Goal: Task Accomplishment & Management: Manage account settings

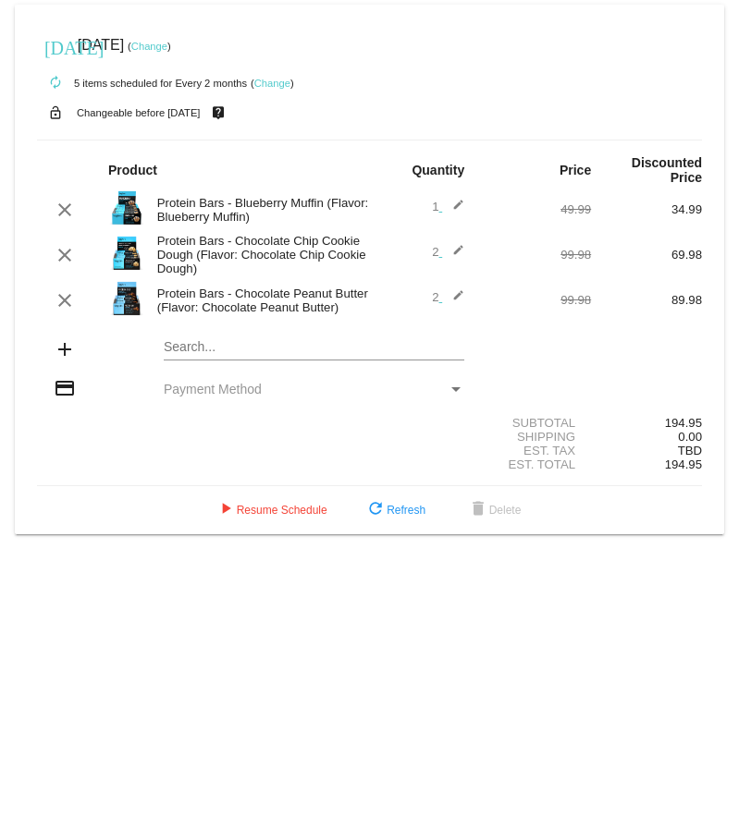
click at [460, 392] on div "Payment Method" at bounding box center [456, 389] width 17 height 15
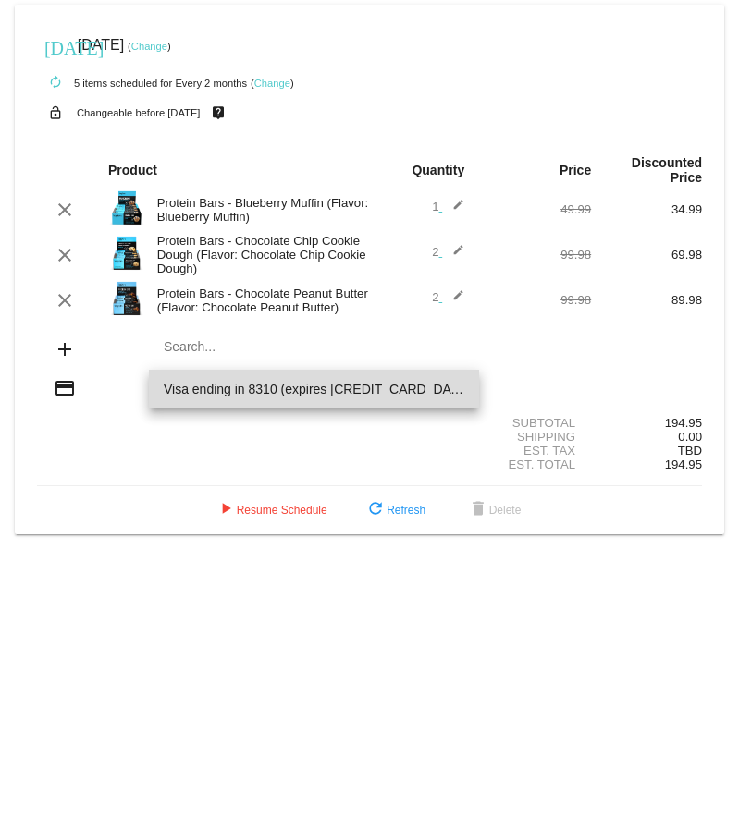
click at [329, 386] on span "Visa ending in 8310 (expires [CREDIT_CARD_DATA])" at bounding box center [314, 389] width 301 height 39
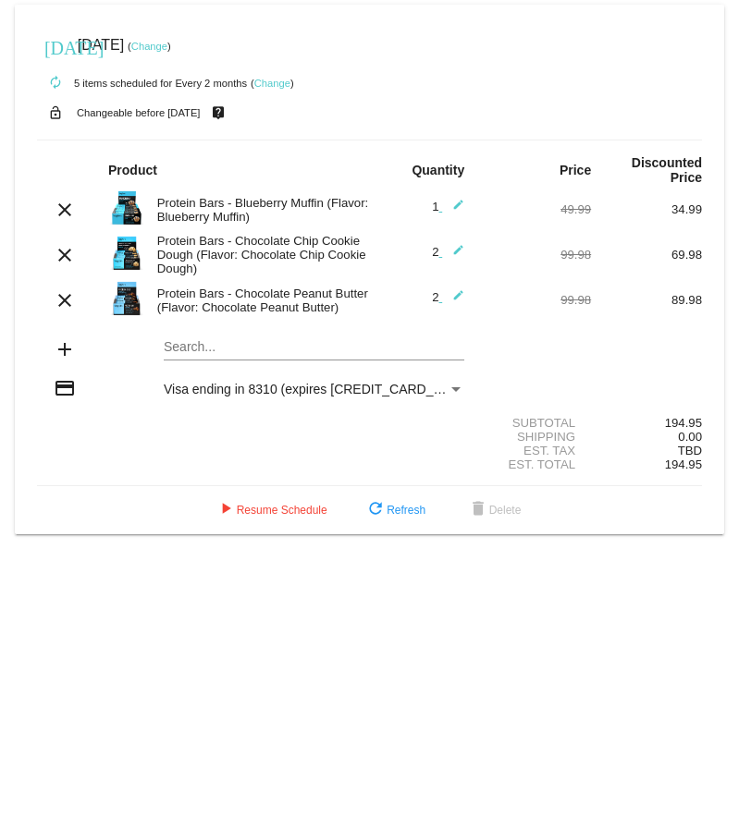
click at [225, 346] on input "Search..." at bounding box center [314, 347] width 301 height 15
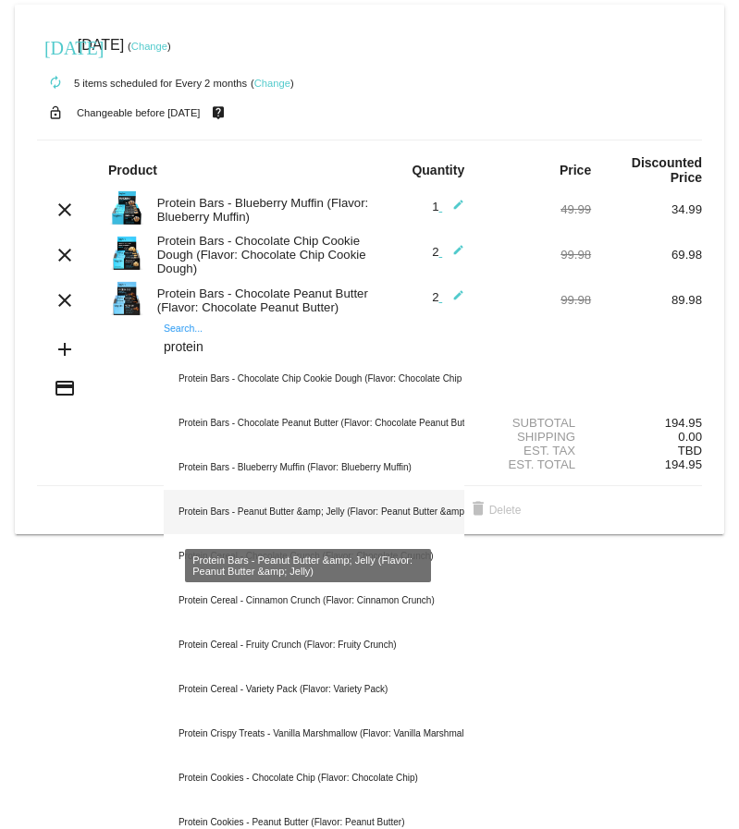
type input "protein"
click at [271, 510] on div "Protein Bars - Peanut Butter &amp; Jelly (Flavor: Peanut Butter &amp; Jelly)" at bounding box center [314, 512] width 301 height 44
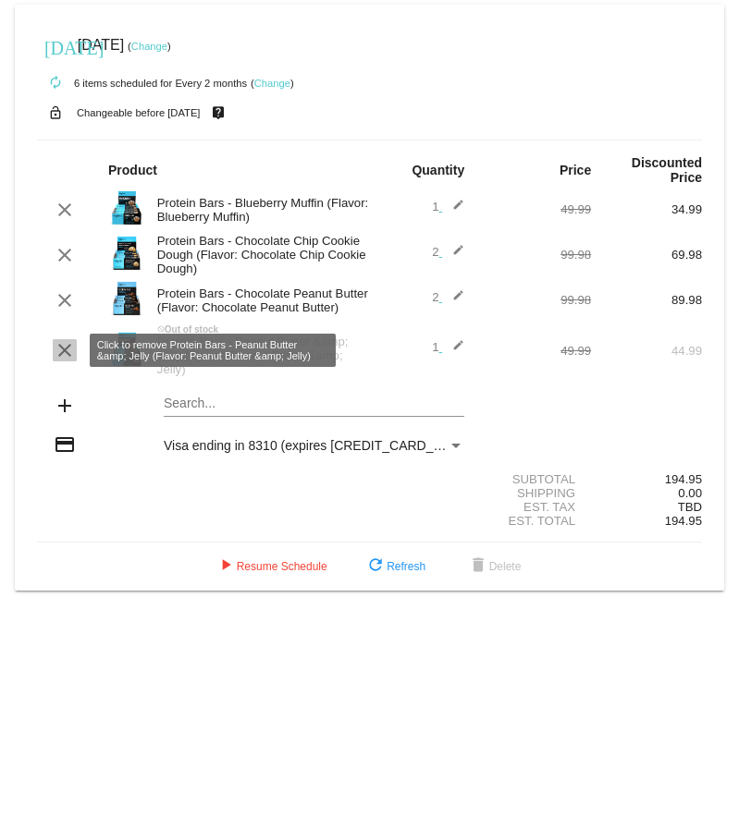
click at [64, 352] on mat-icon "clear" at bounding box center [65, 350] width 22 height 22
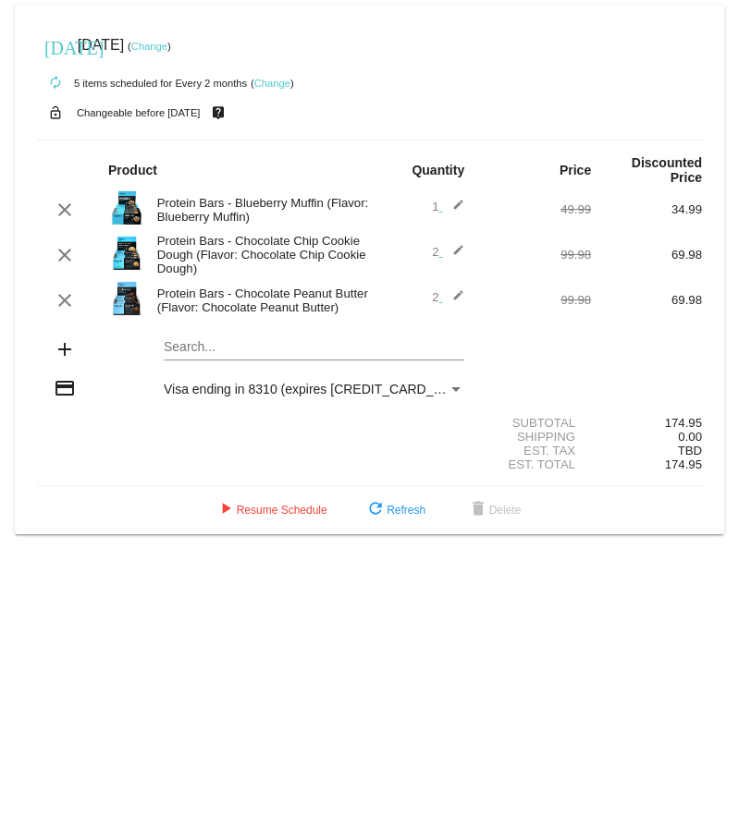
click at [462, 387] on div "Payment Method" at bounding box center [456, 389] width 17 height 15
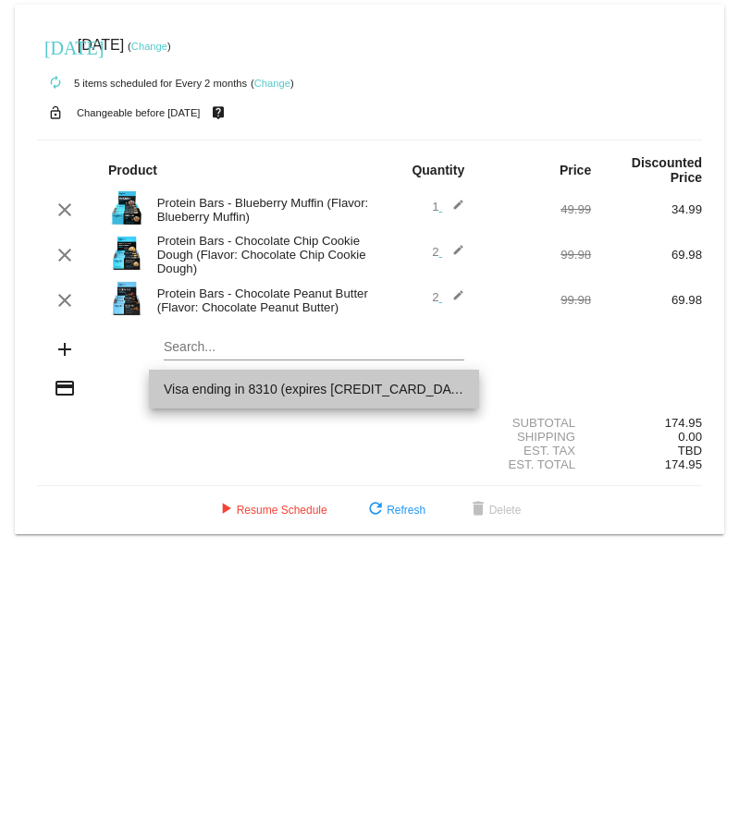
click at [461, 387] on span "Visa ending in 8310 (expires [CREDIT_CARD_DATA])" at bounding box center [314, 389] width 301 height 39
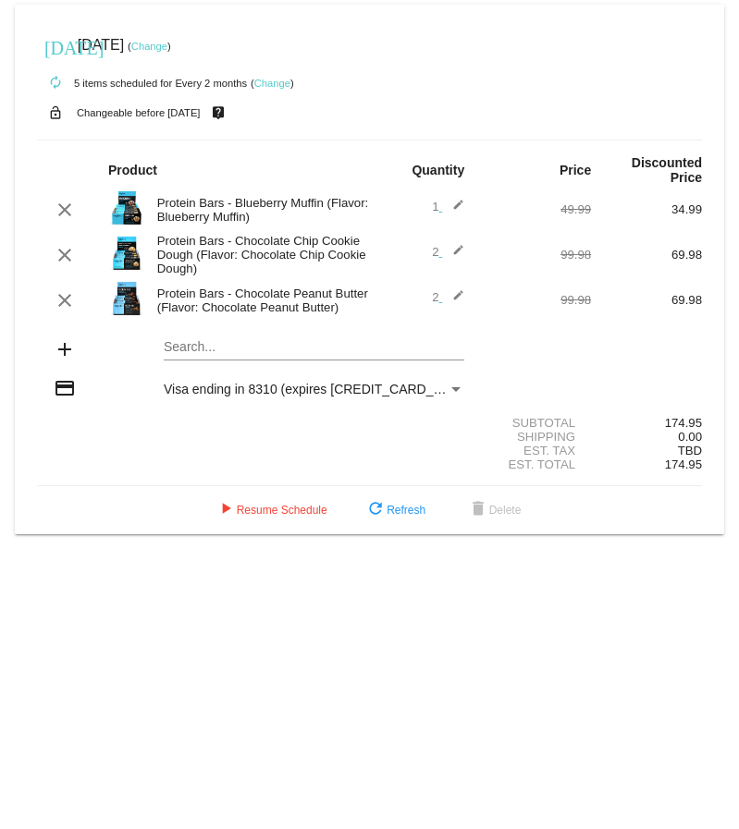
click at [453, 385] on div "Payment Method" at bounding box center [456, 389] width 17 height 15
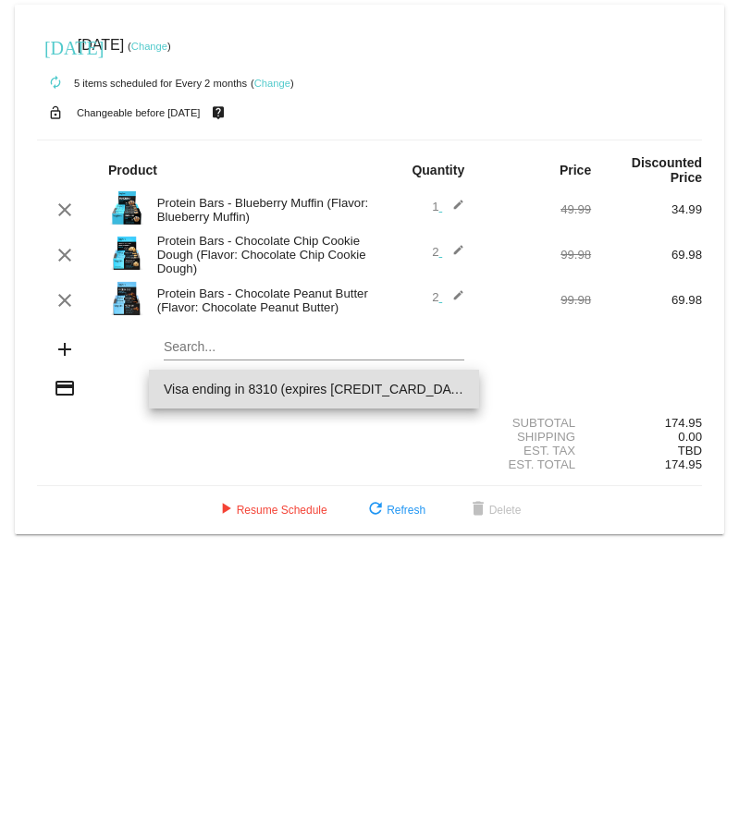
click at [455, 391] on span "Visa ending in 8310 (expires [CREDIT_CARD_DATA])" at bounding box center [314, 389] width 301 height 39
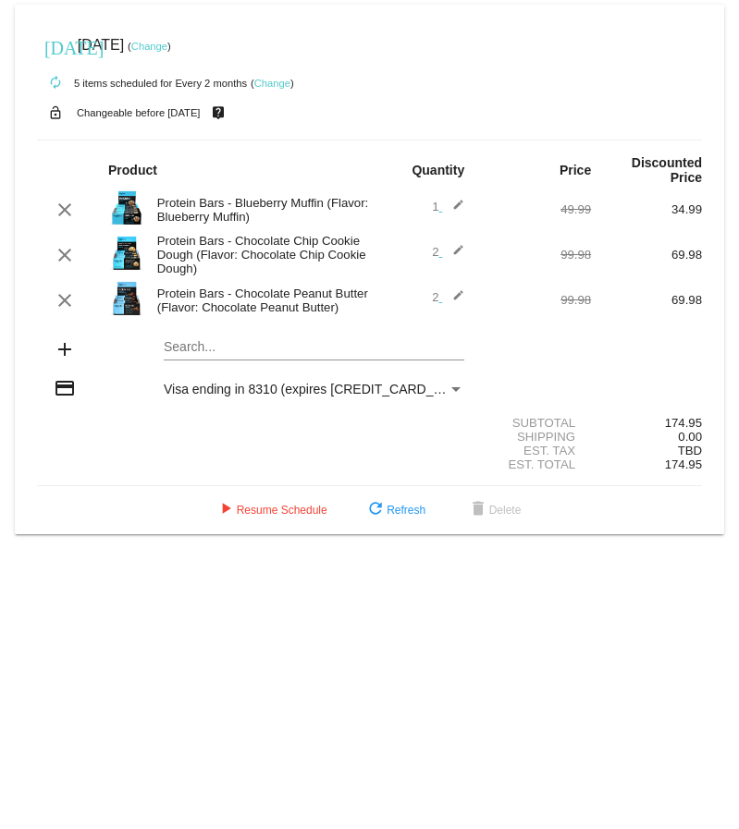
click at [305, 389] on span "Visa ending in 8310 (expires [CREDIT_CARD_DATA])" at bounding box center [319, 389] width 310 height 15
click at [261, 520] on button "play_arrow Resume Schedule" at bounding box center [271, 510] width 142 height 33
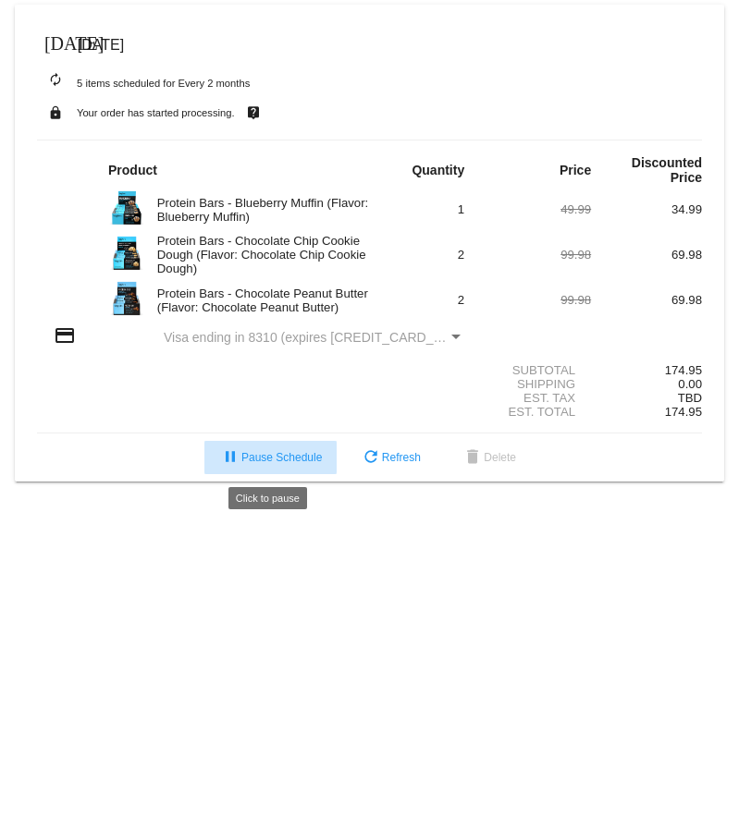
click at [268, 460] on span "pause Pause Schedule" at bounding box center [270, 457] width 103 height 13
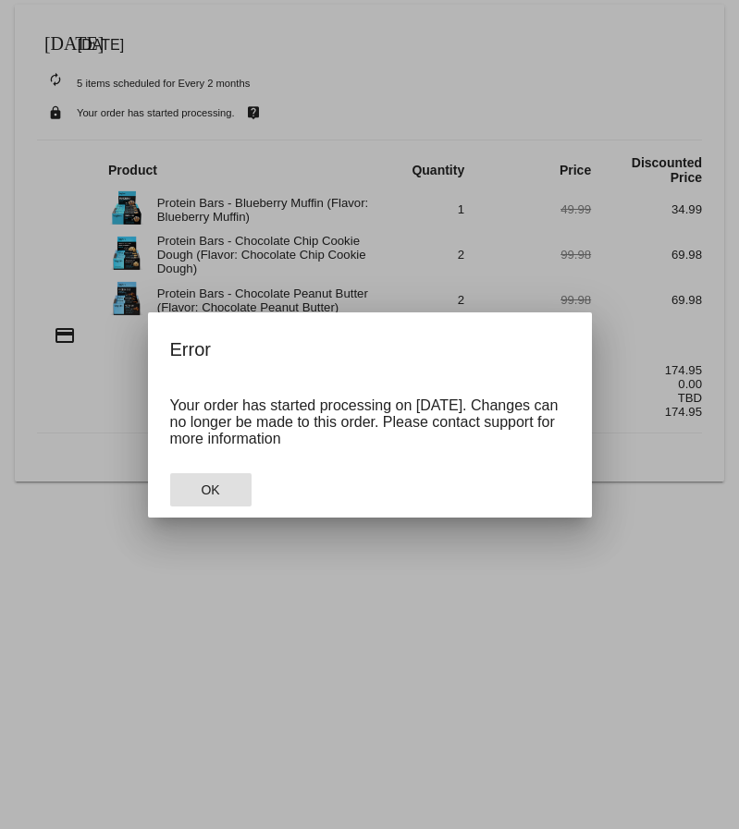
click at [215, 493] on span "OK" at bounding box center [210, 490] width 18 height 15
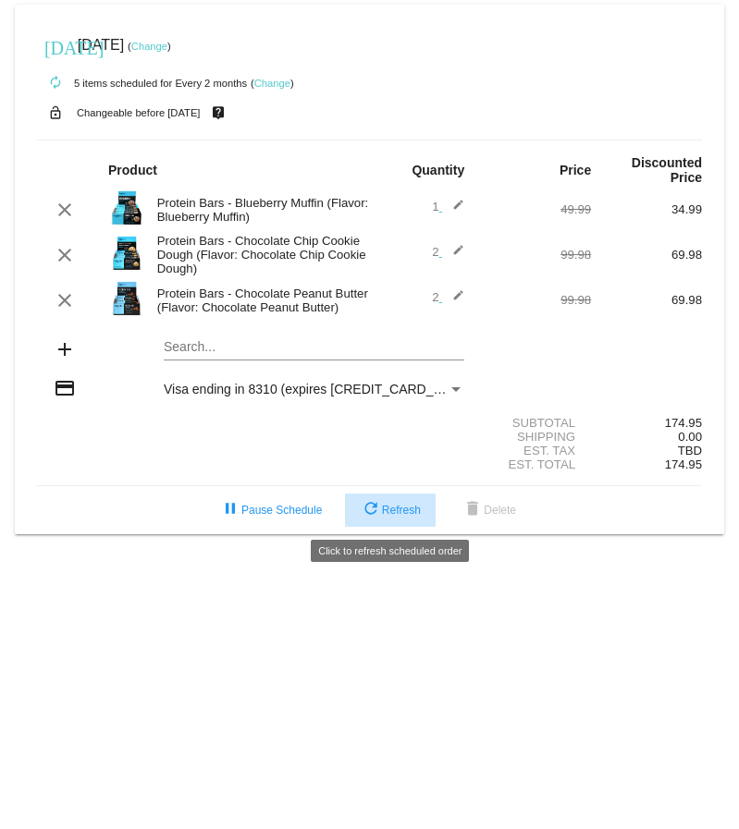
click at [412, 512] on span "refresh Refresh" at bounding box center [390, 510] width 61 height 13
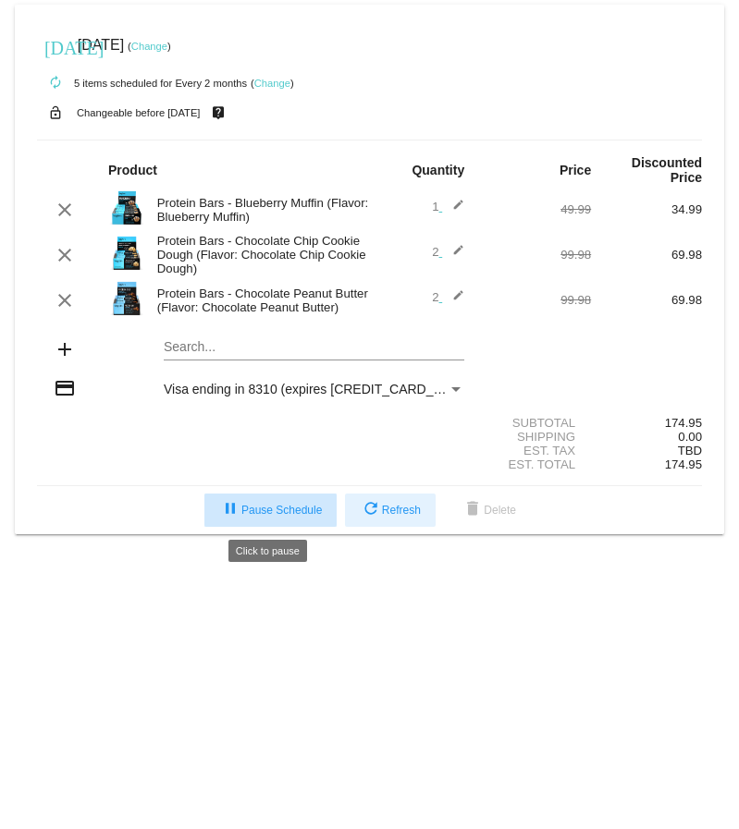
click at [274, 511] on span "pause Pause Schedule" at bounding box center [270, 510] width 103 height 13
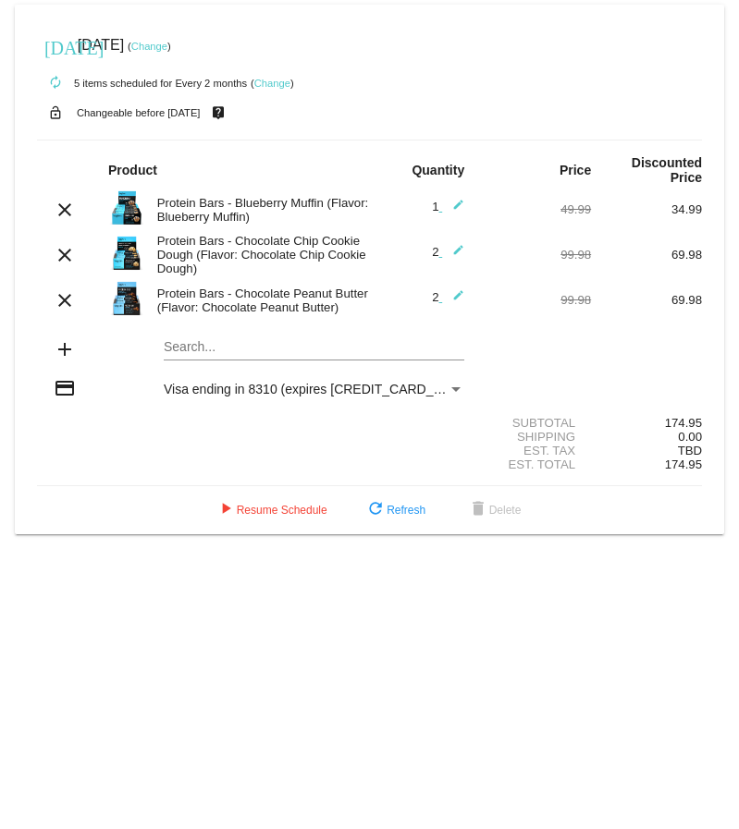
click at [167, 47] on link "Change" at bounding box center [149, 46] width 36 height 11
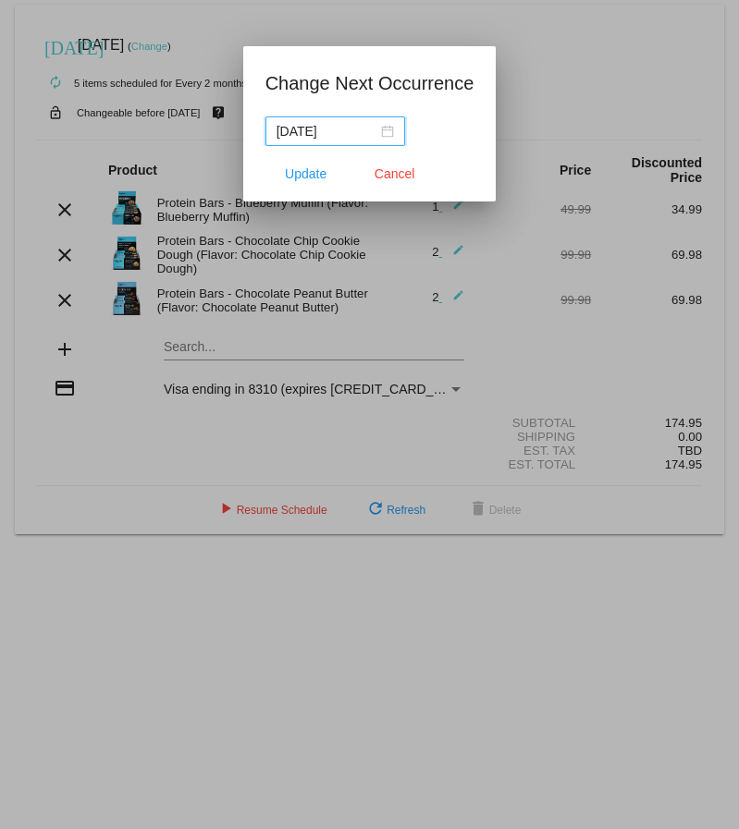
click at [390, 129] on div "2025-10-20" at bounding box center [334, 131] width 117 height 20
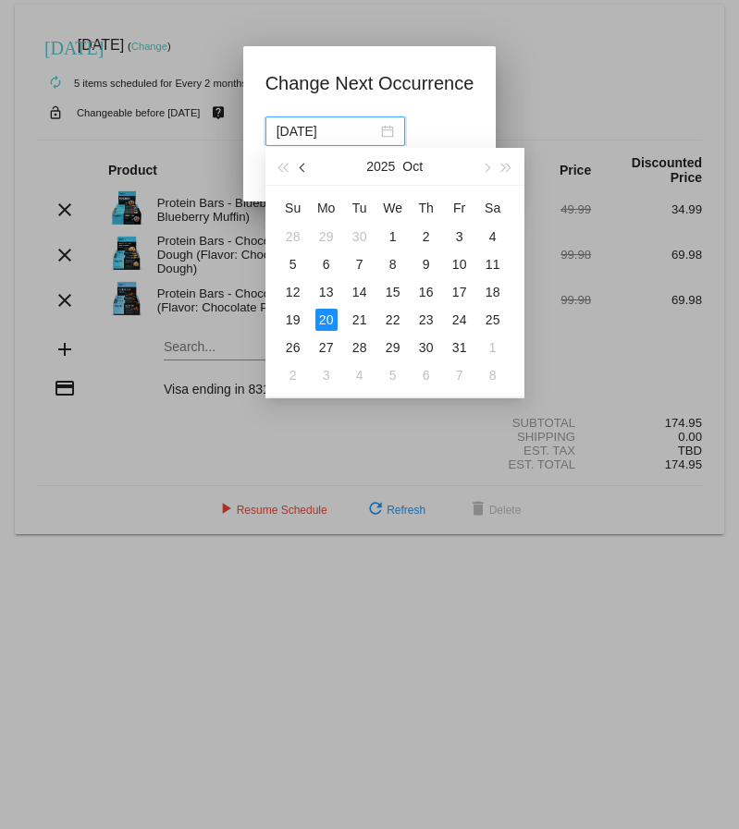
click at [305, 168] on span "button" at bounding box center [303, 168] width 9 height 9
click at [428, 317] on div "21" at bounding box center [426, 320] width 22 height 22
type input "2025-08-21"
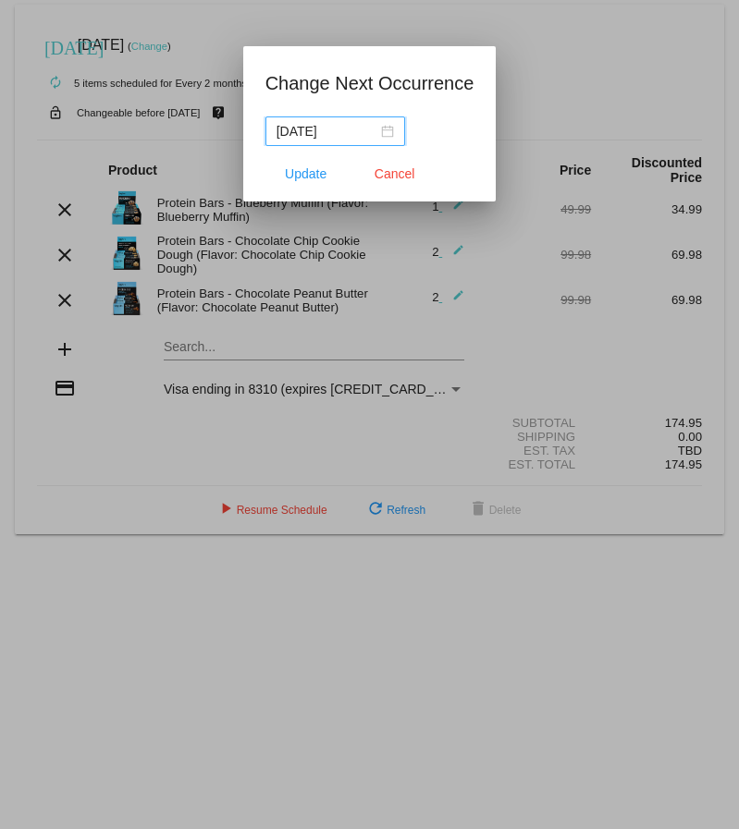
click at [387, 129] on div "2025-08-21" at bounding box center [334, 131] width 117 height 20
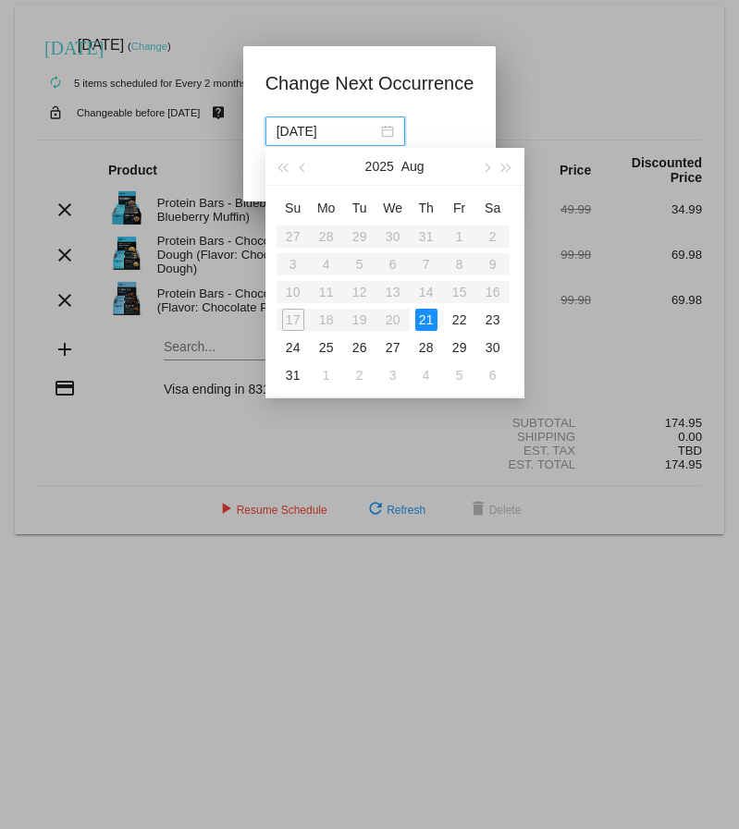
click at [330, 317] on table "Su Mo Tu We Th Fr Sa 27 28 29 30 31 1 2 3 4 5 6 7 8 9 10 11 12 13 14 15 16 17 1…" at bounding box center [392, 291] width 233 height 196
click at [424, 318] on div "21" at bounding box center [426, 320] width 22 height 22
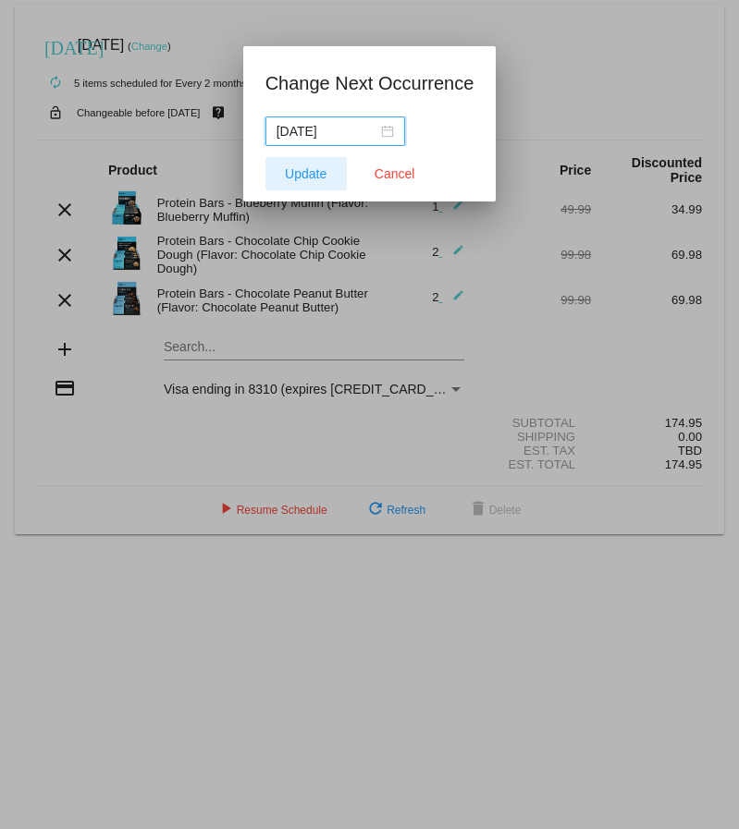
click at [309, 177] on span "Update" at bounding box center [306, 173] width 42 height 15
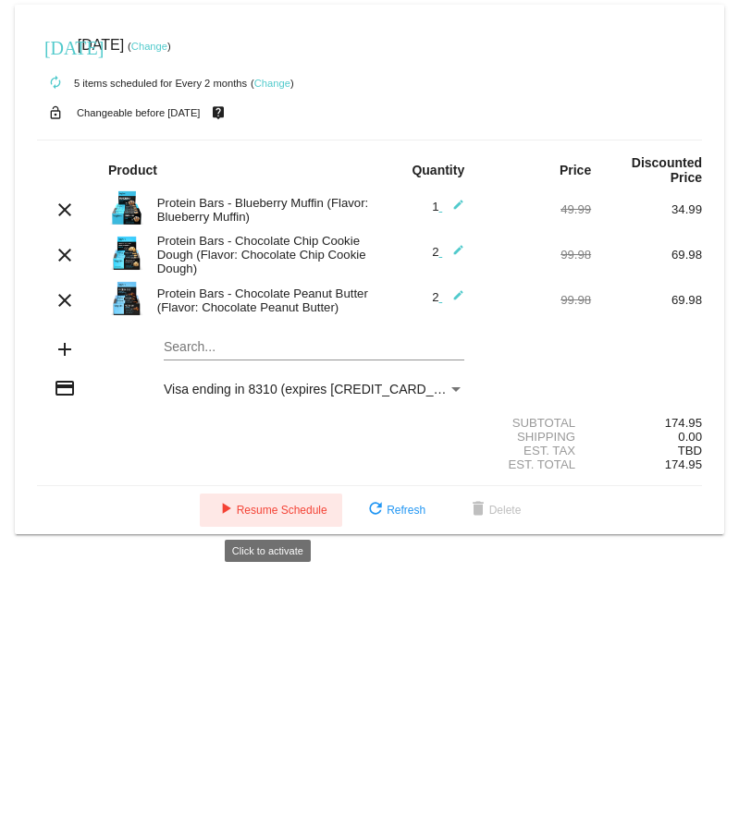
click at [272, 513] on span "play_arrow Resume Schedule" at bounding box center [271, 510] width 113 height 13
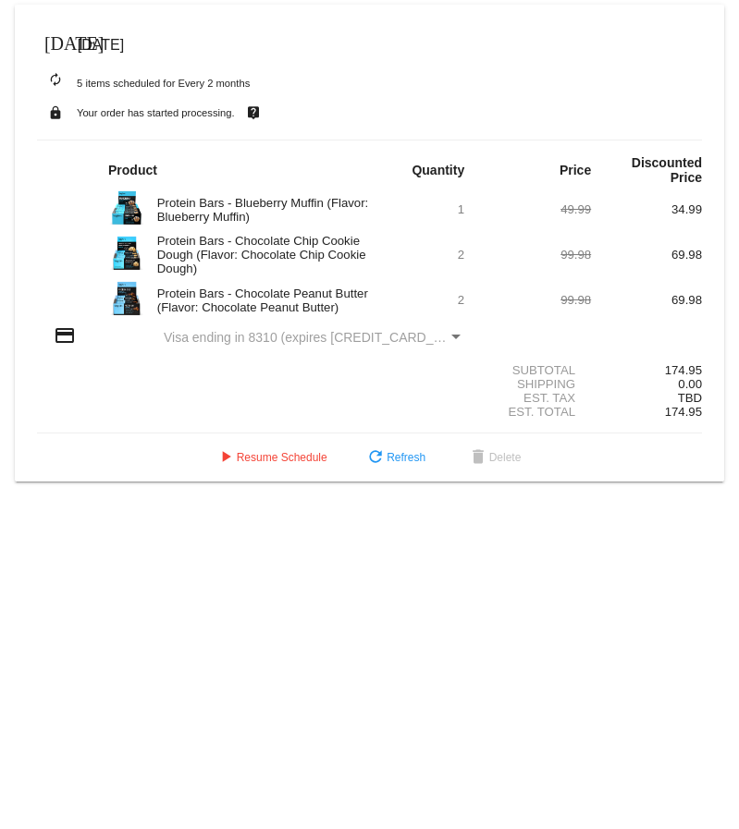
click at [57, 38] on mat-icon "[DATE]" at bounding box center [55, 42] width 22 height 22
click at [290, 460] on span "play_arrow Resume Schedule" at bounding box center [271, 457] width 113 height 13
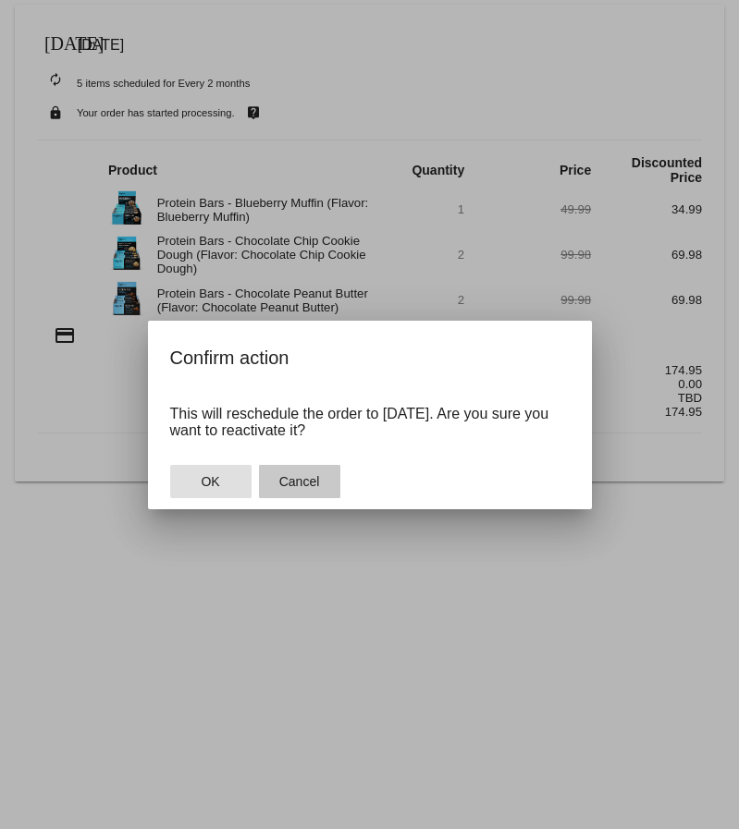
click at [312, 485] on span "Cancel" at bounding box center [299, 481] width 41 height 15
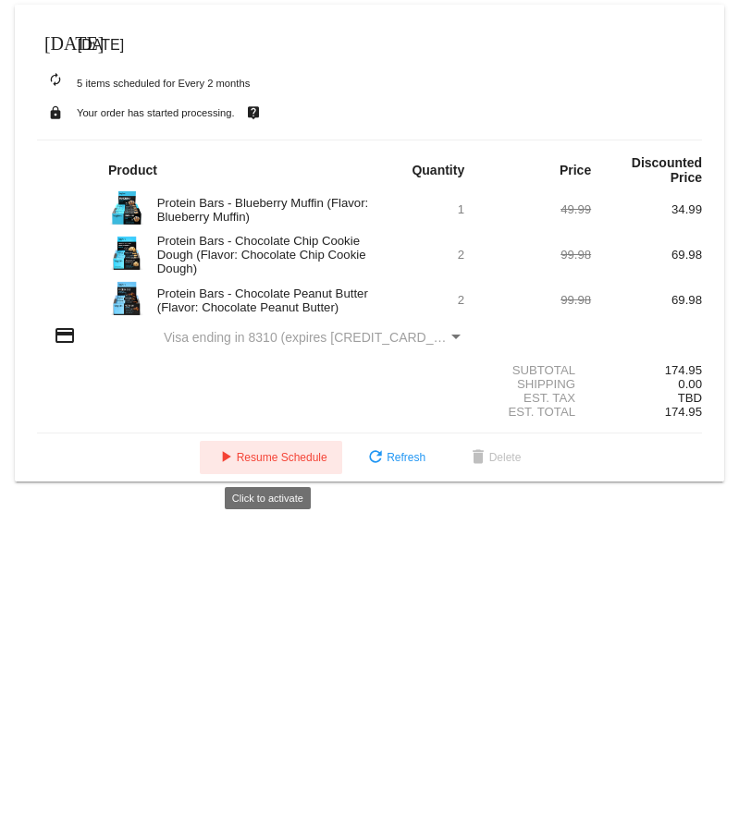
click at [288, 138] on span "play_arrow Resume Schedule" at bounding box center [271, 457] width 113 height 13
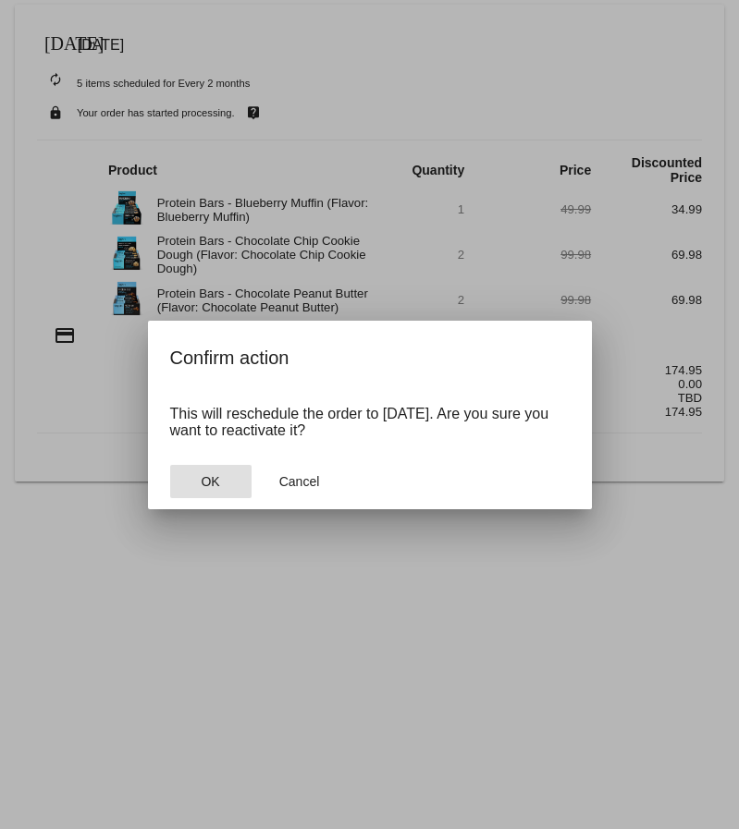
click at [210, 138] on span "OK" at bounding box center [210, 481] width 18 height 15
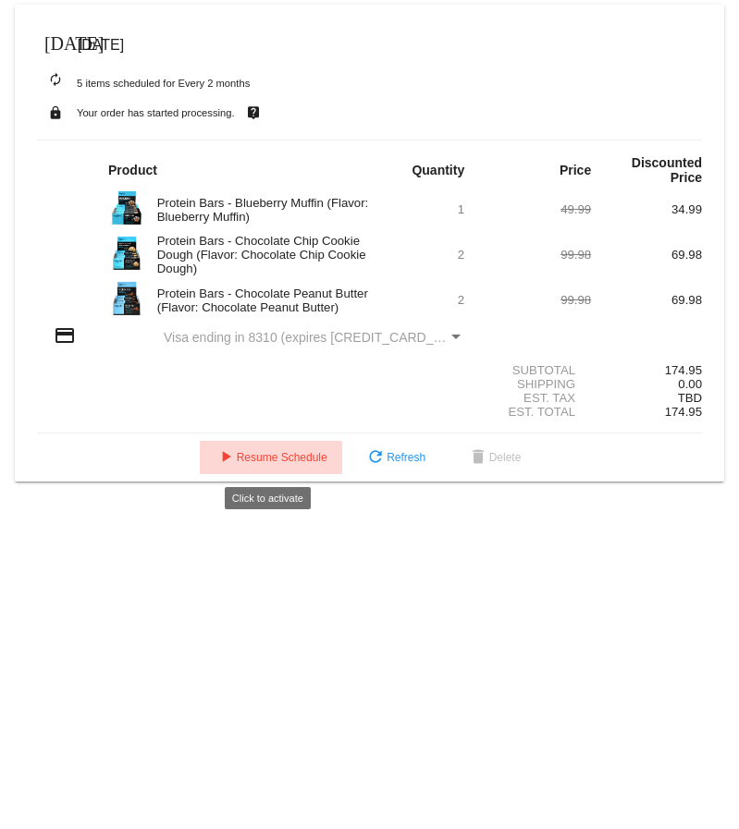
click at [310, 138] on span "play_arrow Resume Schedule" at bounding box center [271, 457] width 113 height 13
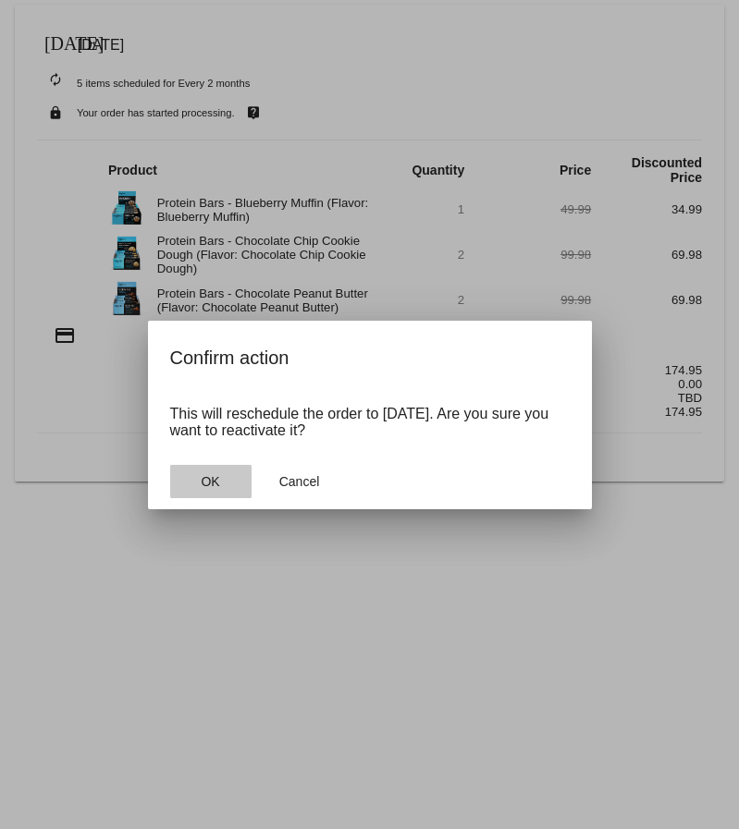
click at [225, 138] on button "OK" at bounding box center [210, 481] width 81 height 33
